Goal: Navigation & Orientation: Find specific page/section

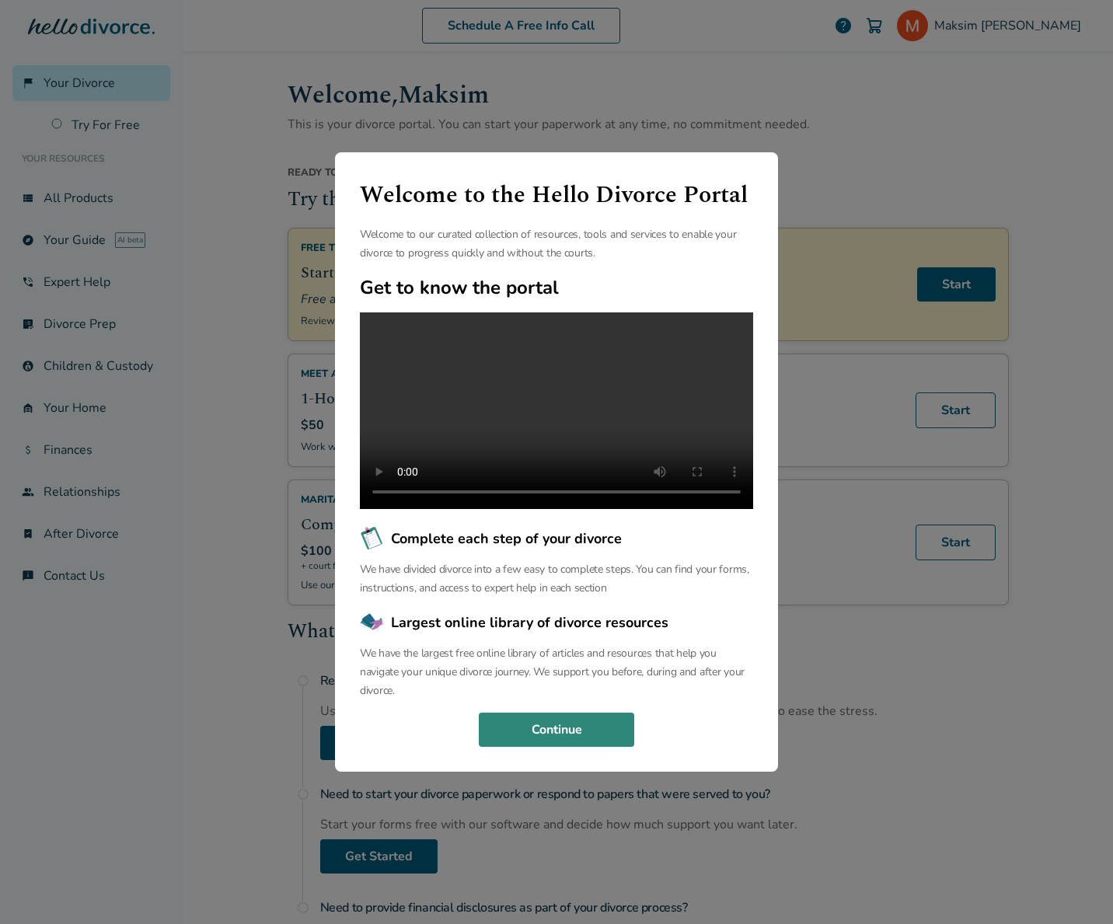
click at [600, 734] on button "Continue" at bounding box center [556, 729] width 155 height 34
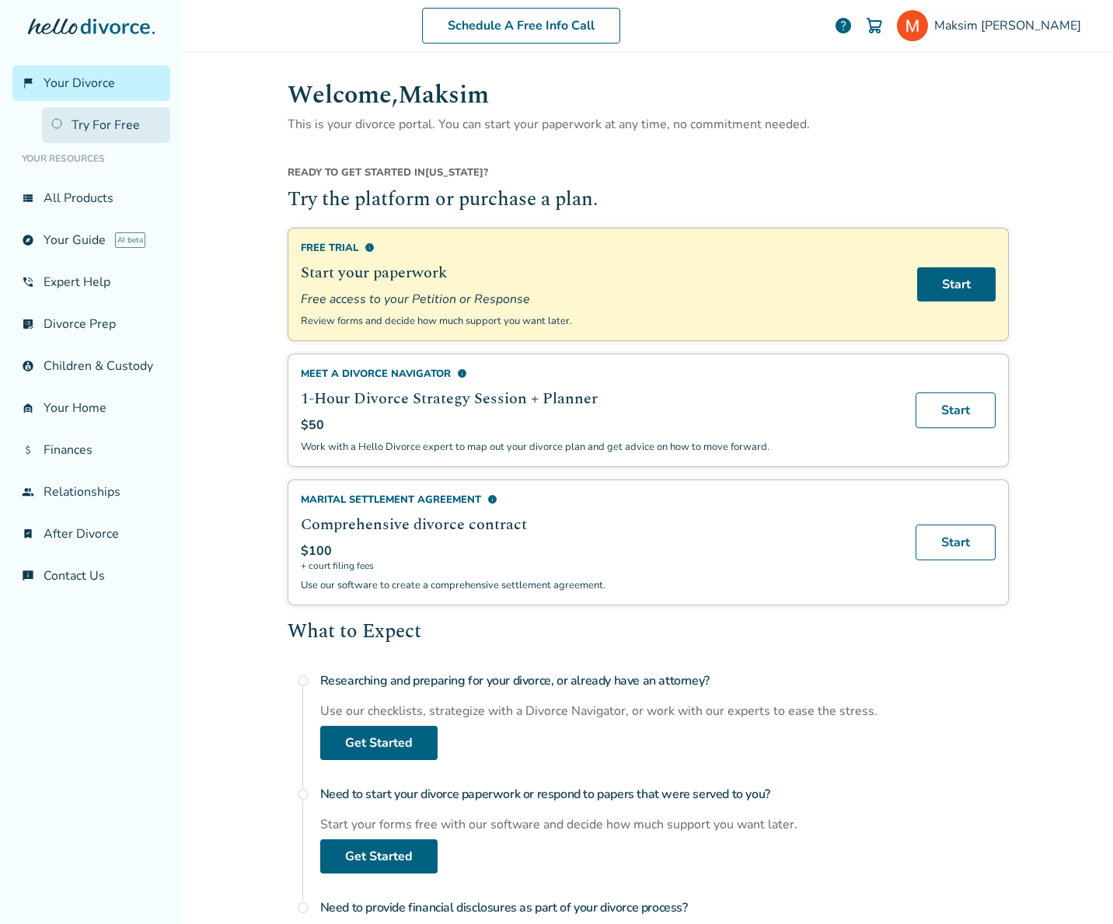
click at [107, 121] on link "Try For Free" at bounding box center [106, 125] width 128 height 36
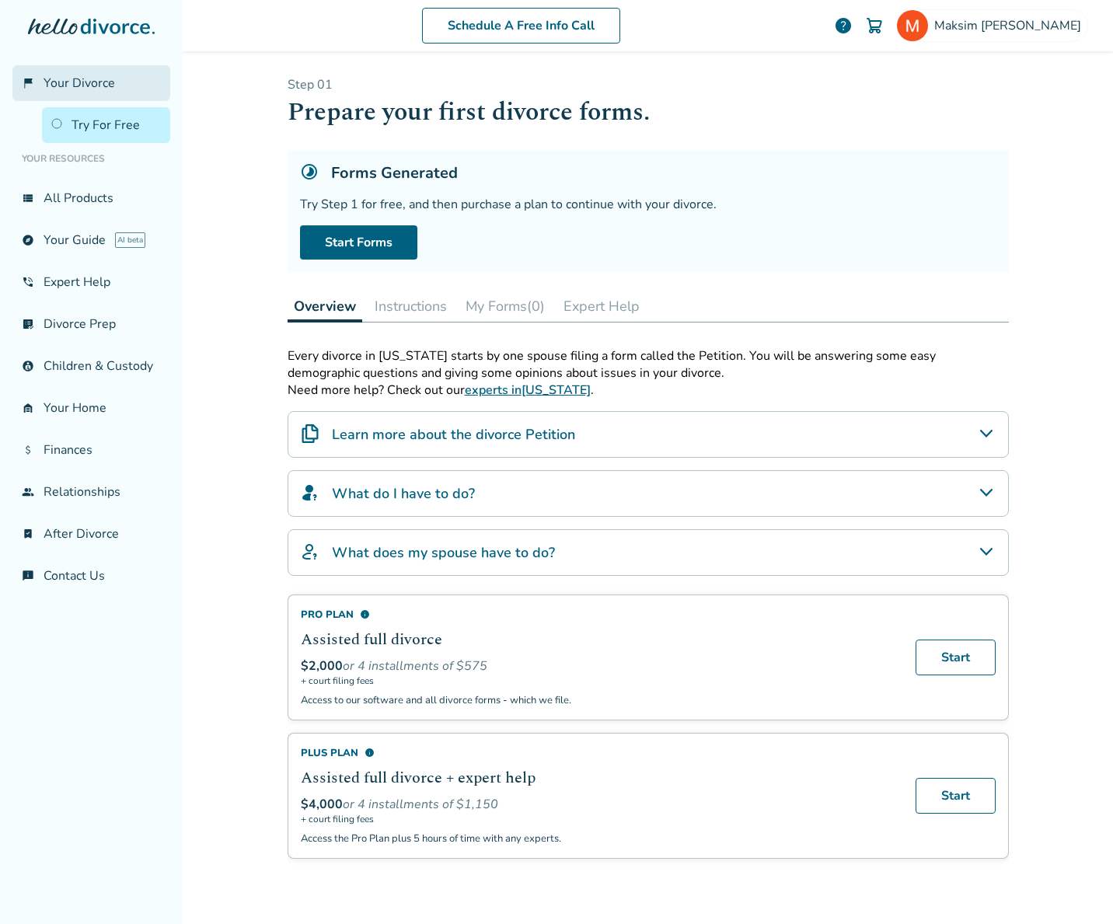
click at [119, 96] on link "flag_2 Your Divorce" at bounding box center [91, 83] width 158 height 36
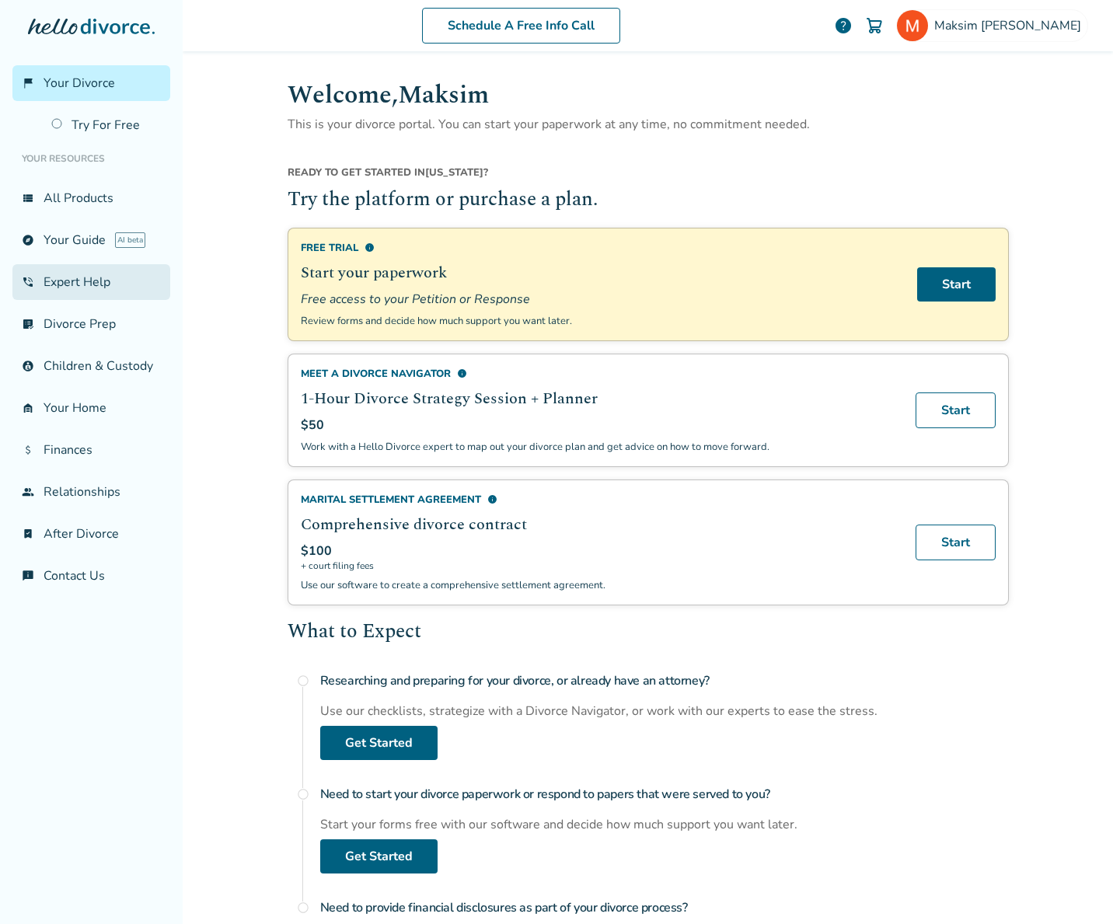
click at [67, 287] on link "phone_in_talk Expert Help" at bounding box center [91, 282] width 158 height 36
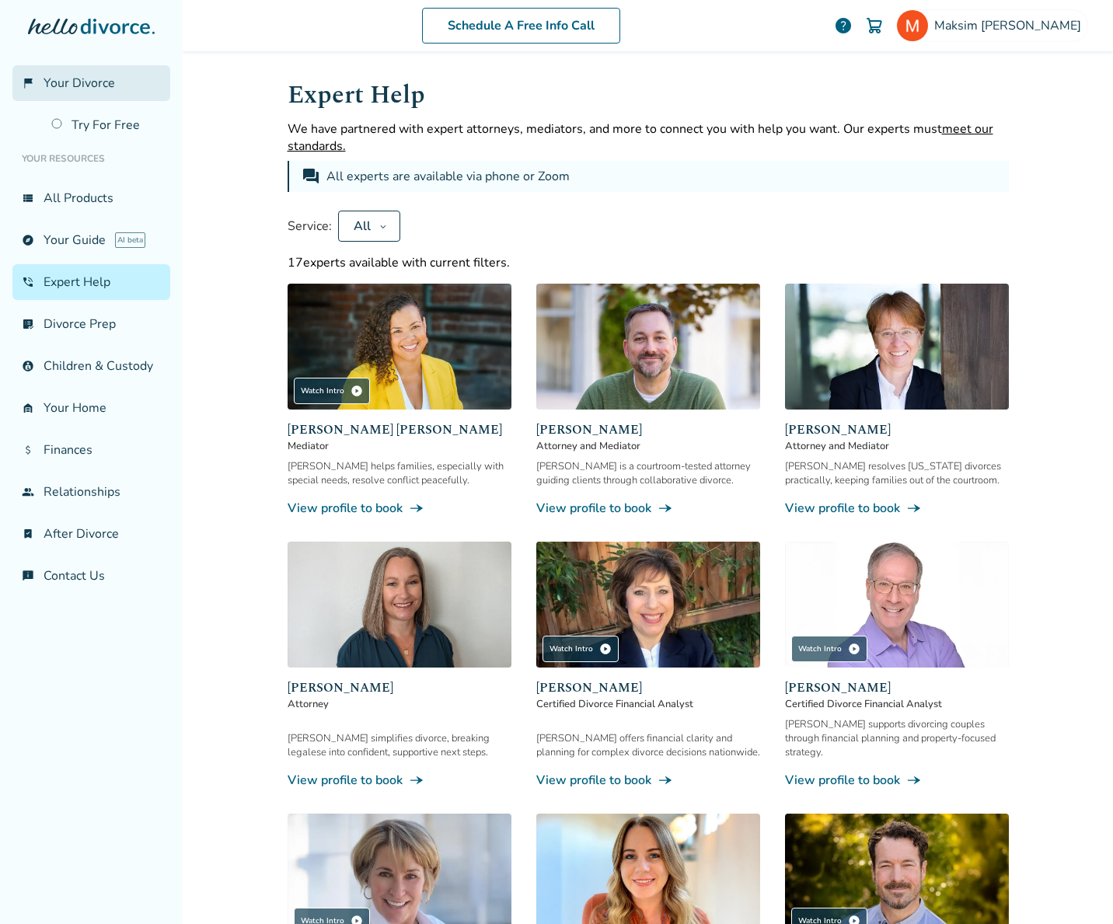
click at [75, 86] on span "Your Divorce" at bounding box center [79, 83] width 71 height 17
